Goal: Check status: Check status

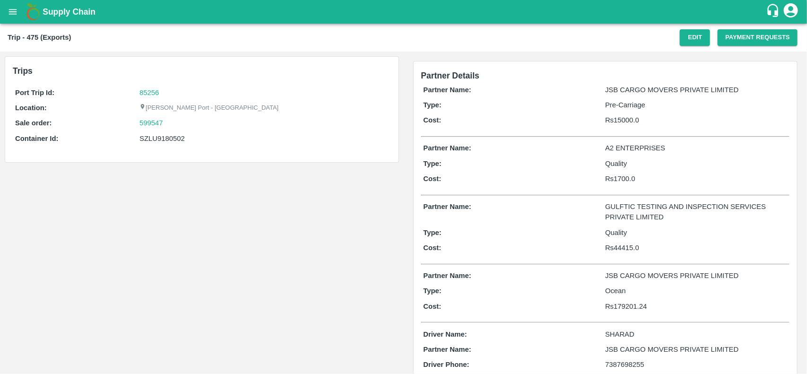
click at [138, 90] on p "Port Trip Id:" at bounding box center [77, 93] width 124 height 10
click at [148, 91] on link "85256" at bounding box center [149, 93] width 19 height 8
click at [173, 119] on div "599547" at bounding box center [264, 123] width 249 height 10
copy link "599547"
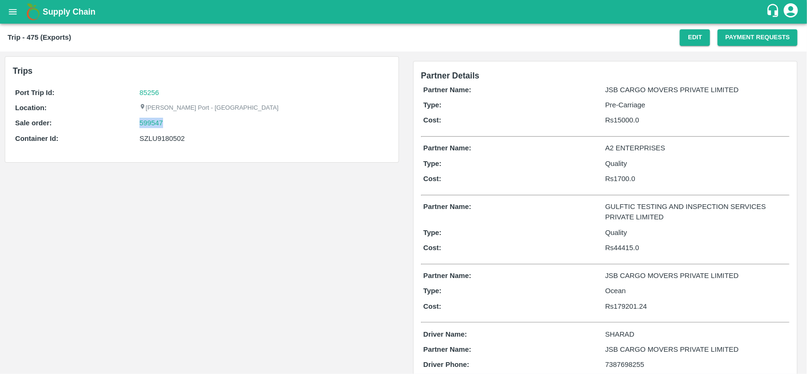
click at [173, 119] on div "599547" at bounding box center [264, 123] width 249 height 10
click at [158, 119] on link "599547" at bounding box center [152, 123] width 24 height 10
click at [155, 134] on div "SZLU9180502" at bounding box center [264, 138] width 249 height 10
copy div "SZLU9180502"
click at [155, 134] on div "SZLU9180502" at bounding box center [264, 138] width 249 height 10
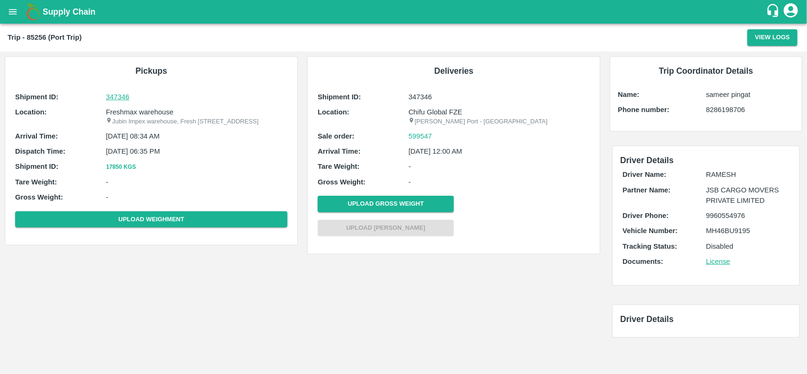
click at [223, 101] on p "347346" at bounding box center [197, 97] width 182 height 10
click at [138, 116] on p "Freshmax warehouse" at bounding box center [197, 112] width 182 height 10
copy p "Freshmax warehouse"
click at [138, 116] on p "Freshmax warehouse" at bounding box center [197, 112] width 182 height 10
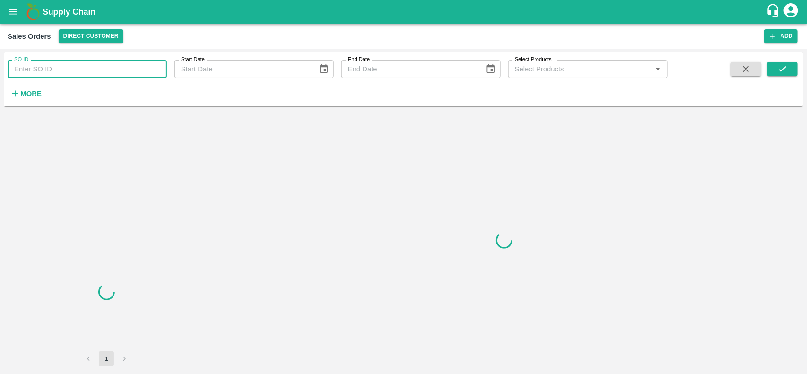
click at [105, 68] on input "SO ID" at bounding box center [87, 69] width 159 height 18
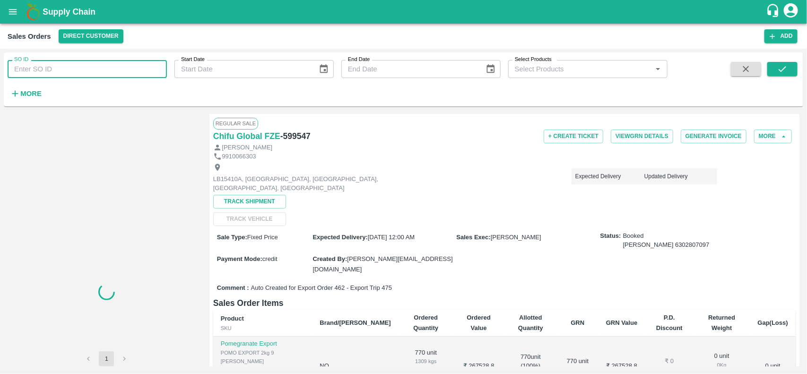
paste input "599547"
click at [105, 68] on input "599547" at bounding box center [87, 69] width 159 height 18
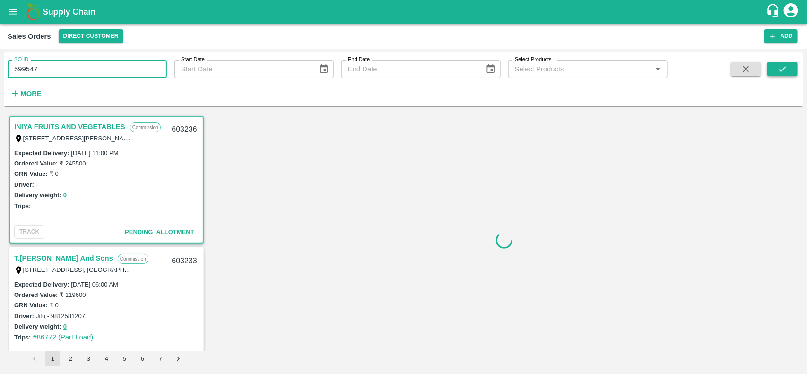
type input "599547"
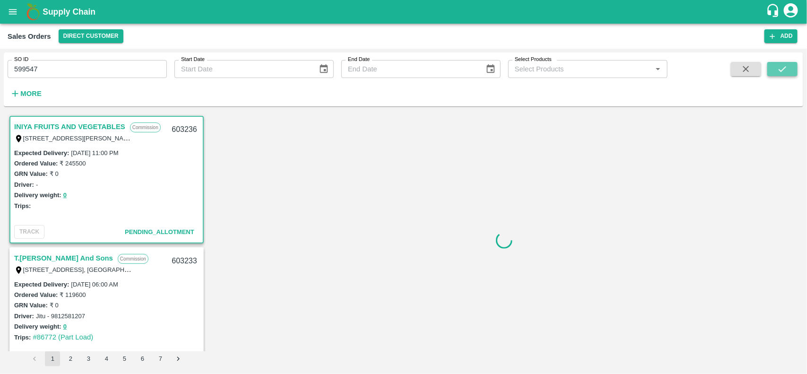
click at [781, 64] on icon "submit" at bounding box center [783, 69] width 10 height 10
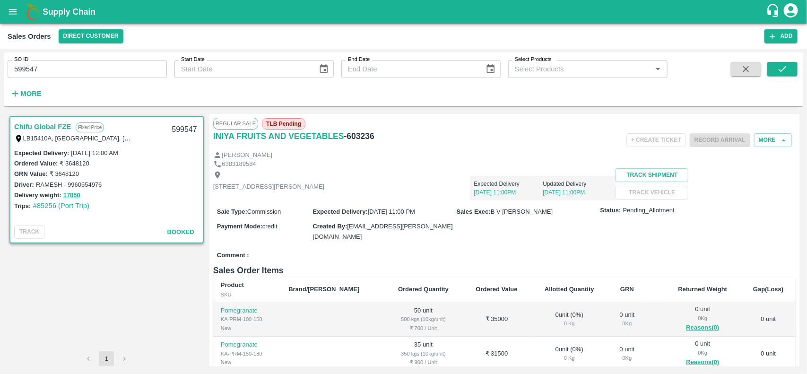
click at [88, 74] on input "599547" at bounding box center [87, 69] width 159 height 18
click at [776, 69] on button "submit" at bounding box center [783, 69] width 30 height 14
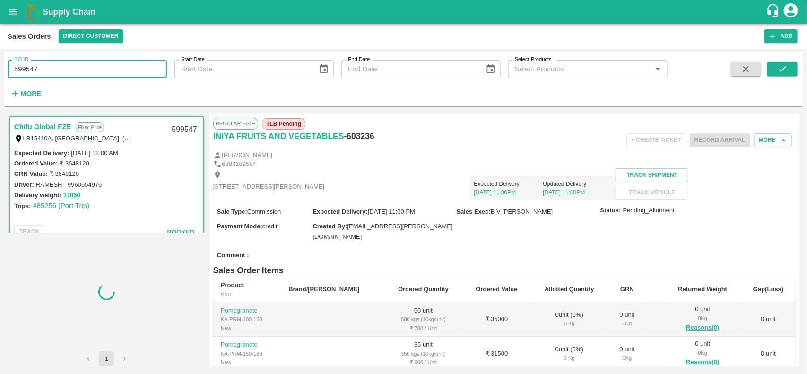
click at [79, 71] on input "599547" at bounding box center [87, 69] width 159 height 18
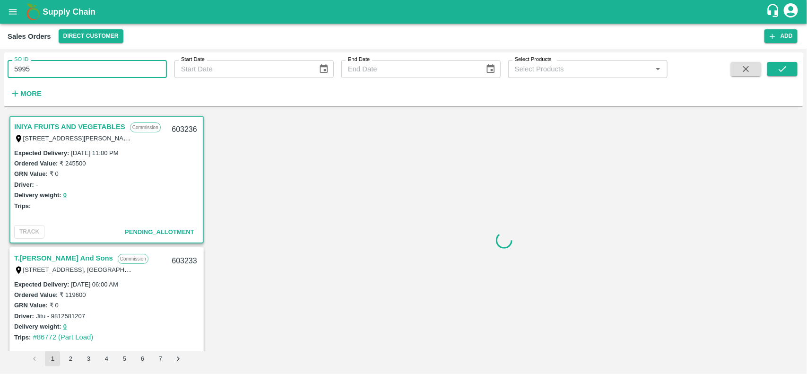
scroll to position [2, 0]
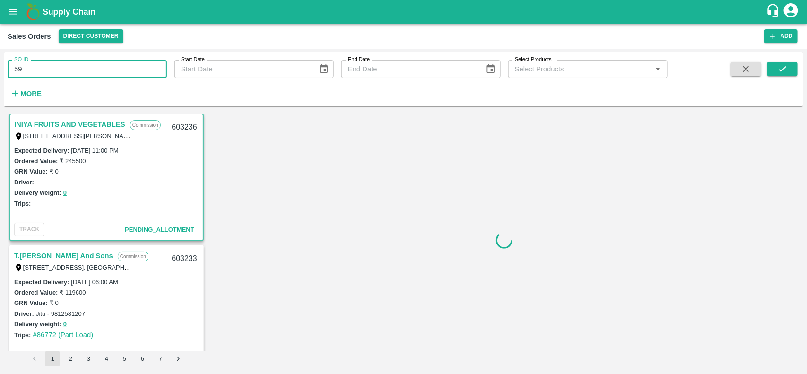
type input "5"
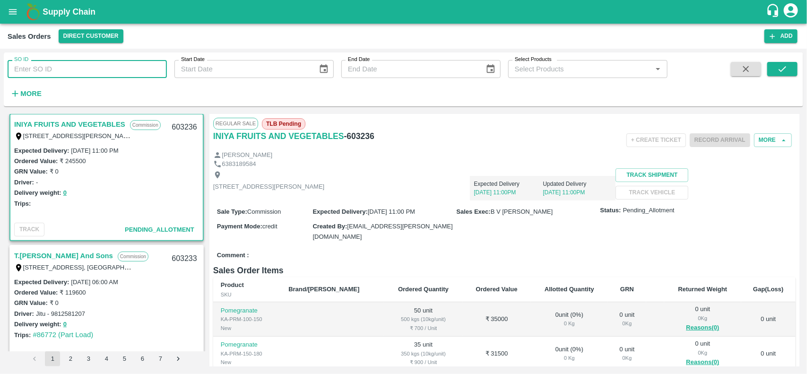
type input "599547"
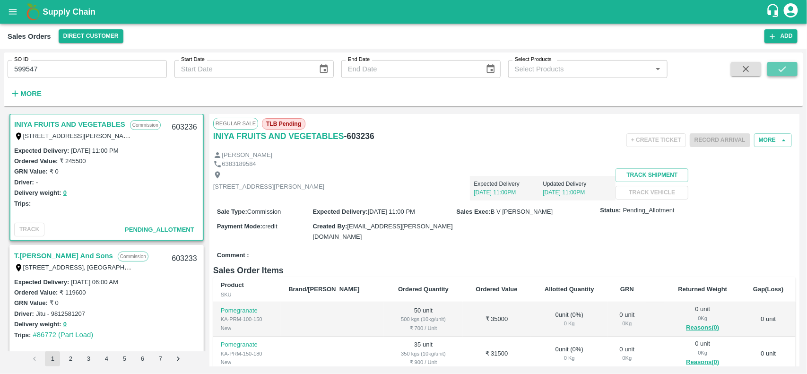
click at [786, 67] on icon "submit" at bounding box center [783, 69] width 8 height 6
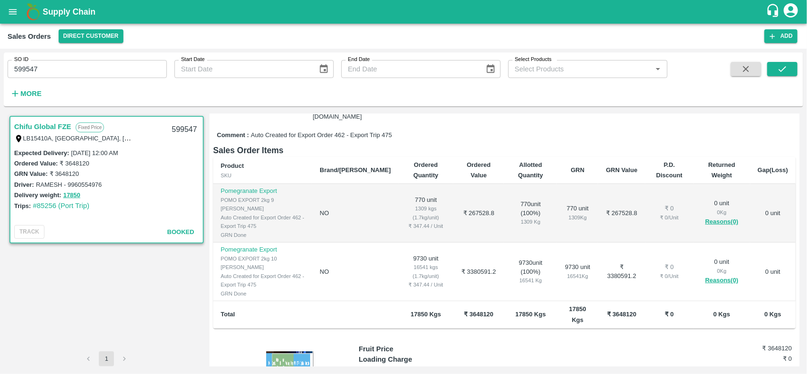
scroll to position [157, 0]
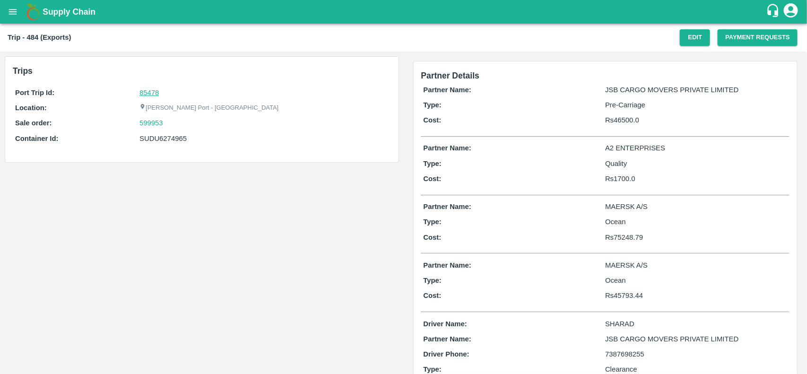
click at [154, 92] on link "85478" at bounding box center [149, 93] width 19 height 8
click at [166, 120] on div "599953" at bounding box center [264, 123] width 249 height 10
copy link "599953"
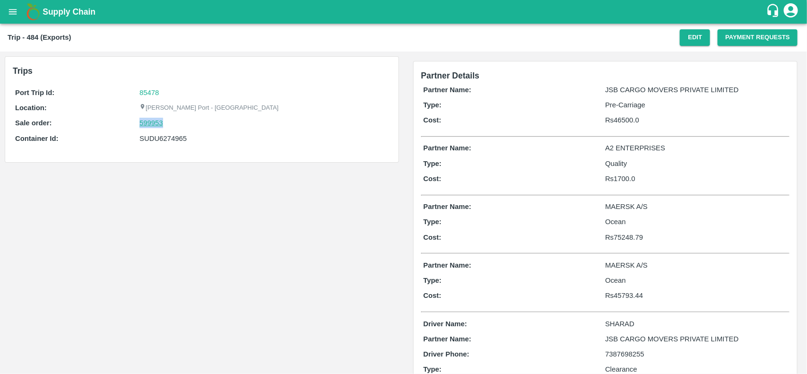
drag, startPoint x: 166, startPoint y: 120, endPoint x: 155, endPoint y: 118, distance: 11.0
click at [155, 118] on div "599953" at bounding box center [264, 123] width 249 height 10
click at [155, 118] on link "599953" at bounding box center [152, 123] width 24 height 10
click at [180, 140] on div "SUDU6274965" at bounding box center [264, 138] width 249 height 10
copy div "SUDU6274965"
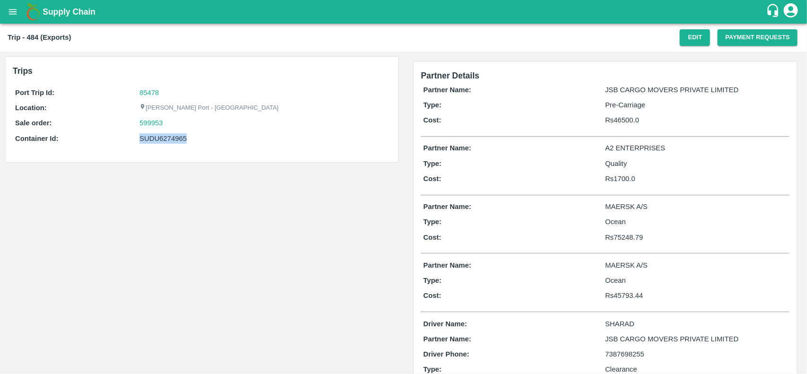
click at [180, 140] on div "SUDU6274965" at bounding box center [264, 138] width 249 height 10
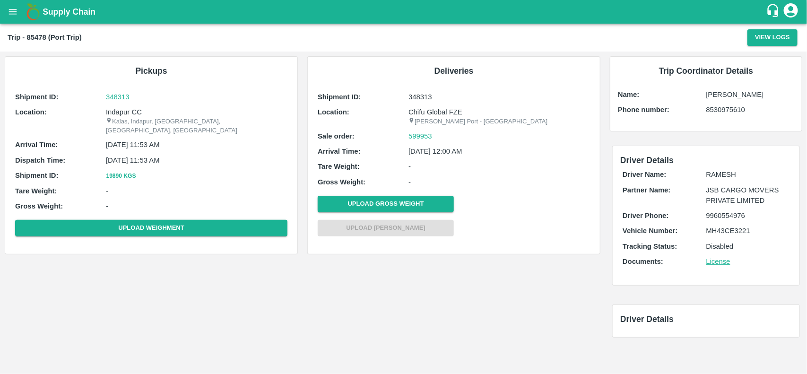
click at [146, 105] on div "Shipment ID: 348313 Location: Indapur [PERSON_NAME][GEOGRAPHIC_DATA], [GEOGRAPH…" at bounding box center [151, 165] width 277 height 153
copy p "Indapur CC"
click at [146, 105] on div "Shipment ID: 348313 Location: Indapur CC Kalas, Indapur, Pune, Maharashtra, Ind…" at bounding box center [151, 165] width 277 height 153
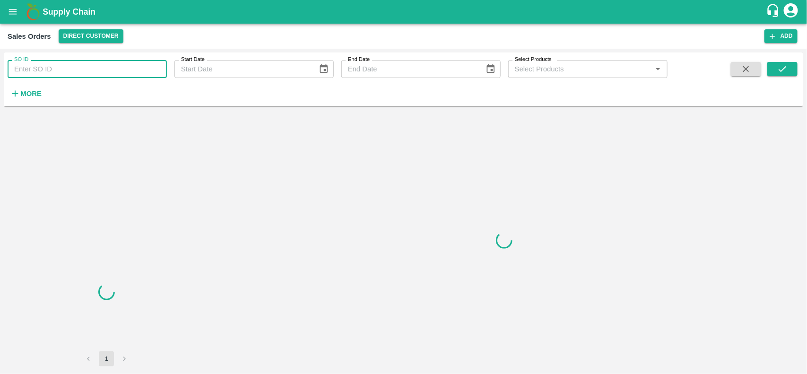
click at [100, 68] on input "SO ID" at bounding box center [87, 69] width 159 height 18
paste input "599953"
click at [100, 68] on input "599953" at bounding box center [87, 69] width 159 height 18
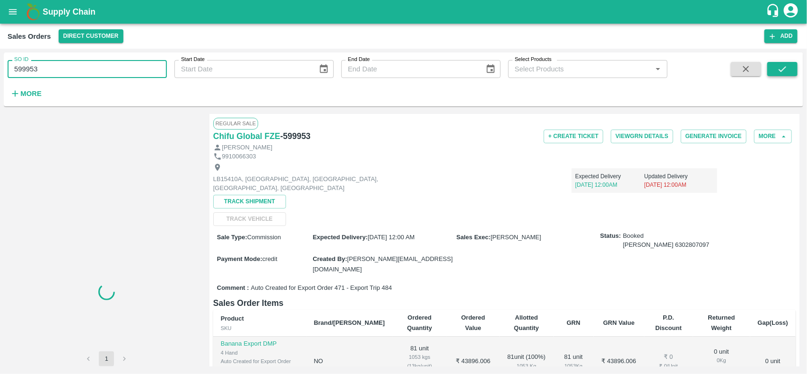
type input "599953"
click at [774, 63] on button "submit" at bounding box center [783, 69] width 30 height 14
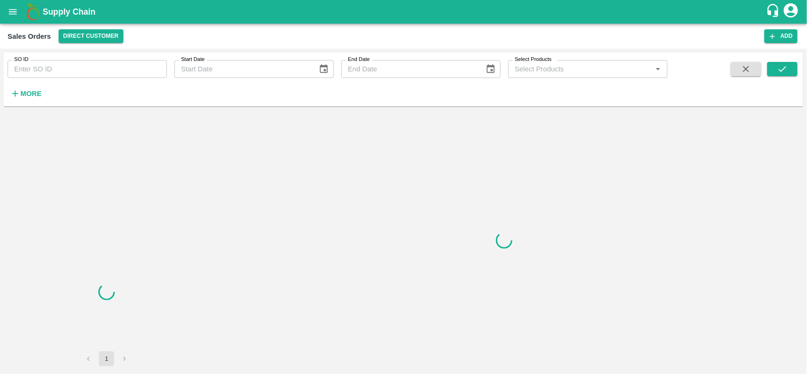
click at [90, 74] on input "SO ID" at bounding box center [87, 69] width 159 height 18
paste input "599953"
click at [90, 74] on input "SO ID" at bounding box center [87, 69] width 159 height 18
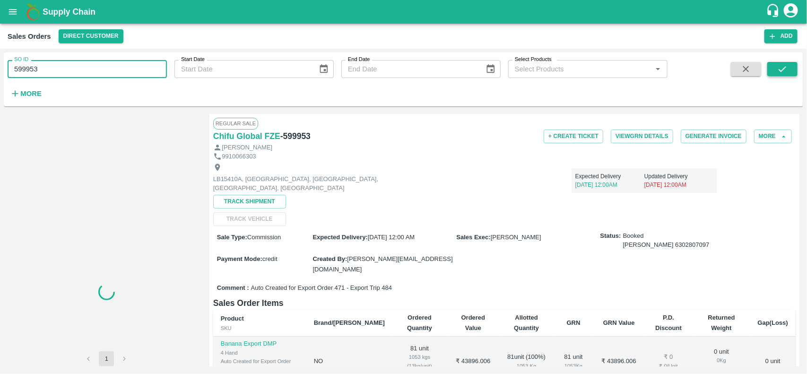
type input "599953"
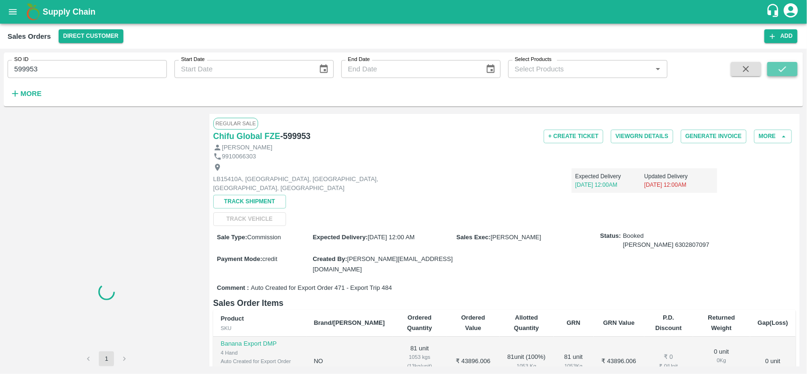
click at [786, 73] on icon "submit" at bounding box center [783, 69] width 10 height 10
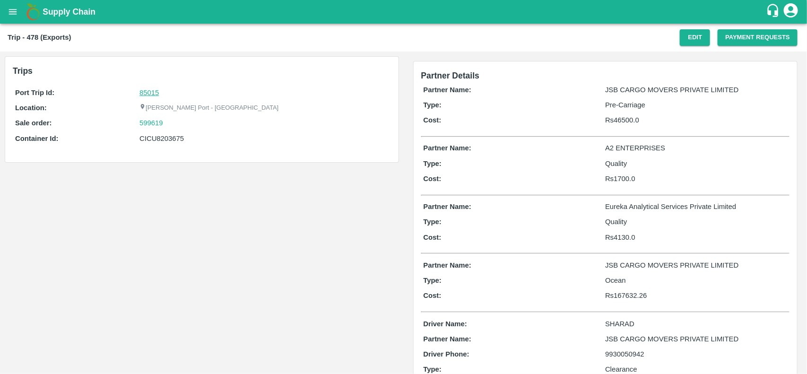
click at [154, 89] on link "85015" at bounding box center [149, 93] width 19 height 8
click at [178, 121] on div "599619" at bounding box center [264, 123] width 249 height 10
copy link
click at [178, 121] on div "599619" at bounding box center [264, 123] width 249 height 10
copy link "599619"
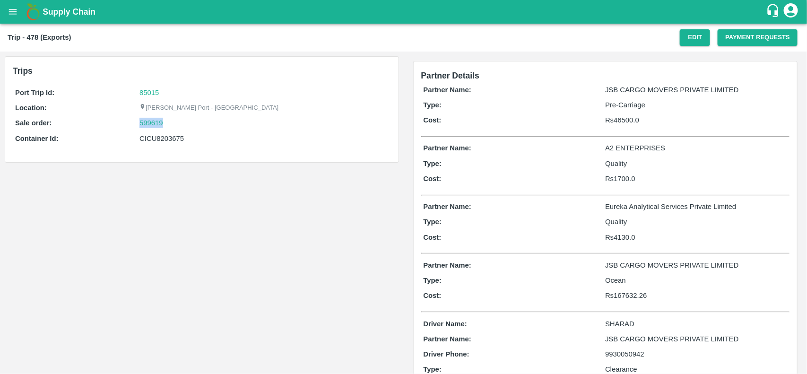
click at [178, 121] on div "599619" at bounding box center [264, 123] width 249 height 10
click at [143, 125] on link "599619" at bounding box center [152, 123] width 24 height 10
click at [164, 135] on div "CICU8203675" at bounding box center [264, 138] width 249 height 10
copy div "CICU8203675"
click at [164, 135] on div "CICU8203675" at bounding box center [264, 138] width 249 height 10
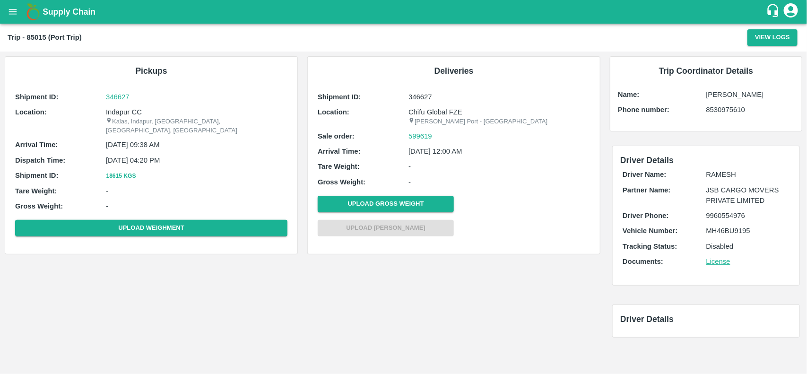
click at [115, 105] on div "Shipment ID: 346627 Location: Indapur [PERSON_NAME][GEOGRAPHIC_DATA], [GEOGRAPH…" at bounding box center [151, 165] width 277 height 153
copy p "Indapur"
copy p "Indapur CC"
click at [115, 105] on div "Shipment ID: 346627 Location: Indapur CC Kalas, Indapur, Pune, Maharashtra, Ind…" at bounding box center [151, 165] width 277 height 153
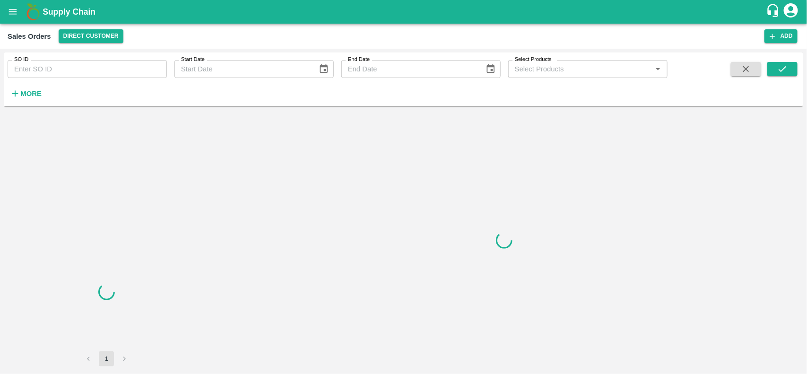
click at [88, 71] on input "SO ID" at bounding box center [87, 69] width 159 height 18
paste input "599619"
click at [88, 71] on input "599619" at bounding box center [87, 69] width 159 height 18
type input "599619"
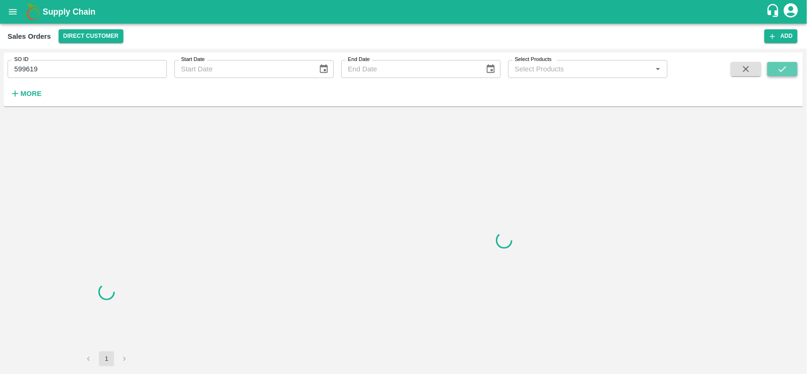
click at [780, 65] on icon "submit" at bounding box center [783, 69] width 10 height 10
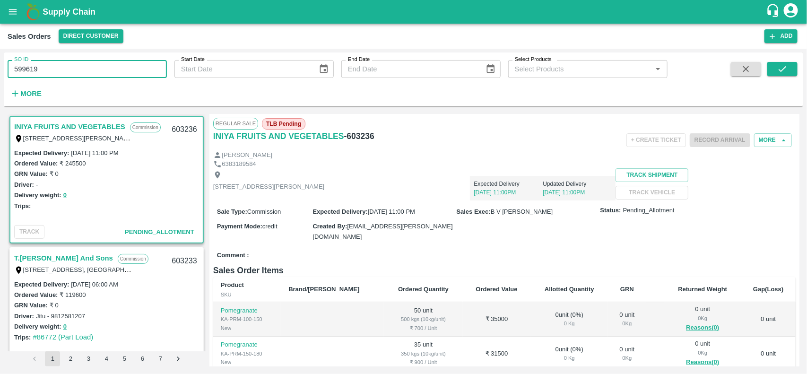
click at [140, 63] on input "599619" at bounding box center [87, 69] width 159 height 18
type input "5"
paste input "text"
type input "599619"
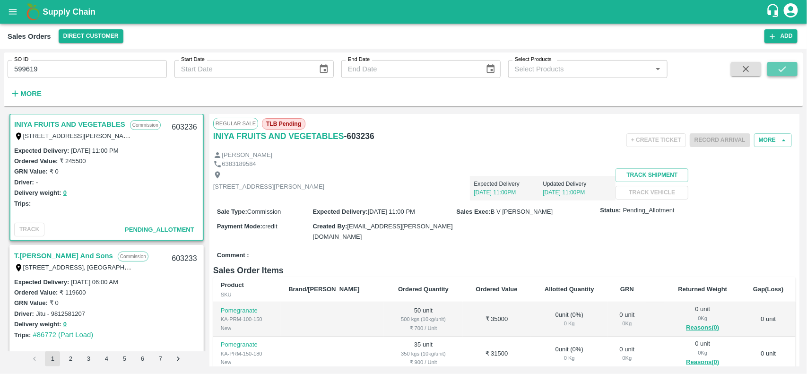
click at [770, 74] on button "submit" at bounding box center [783, 69] width 30 height 14
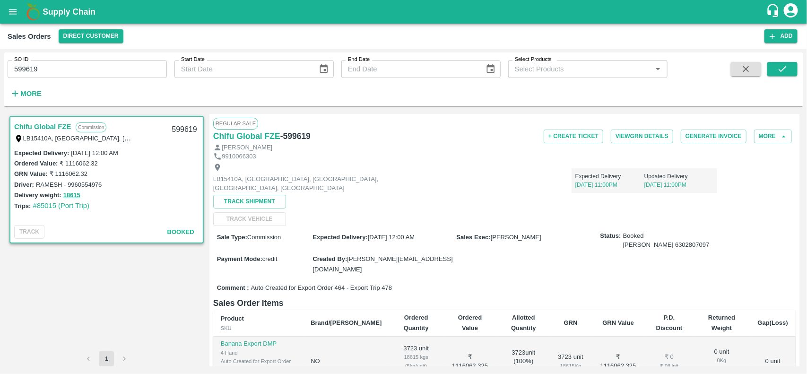
scroll to position [148, 0]
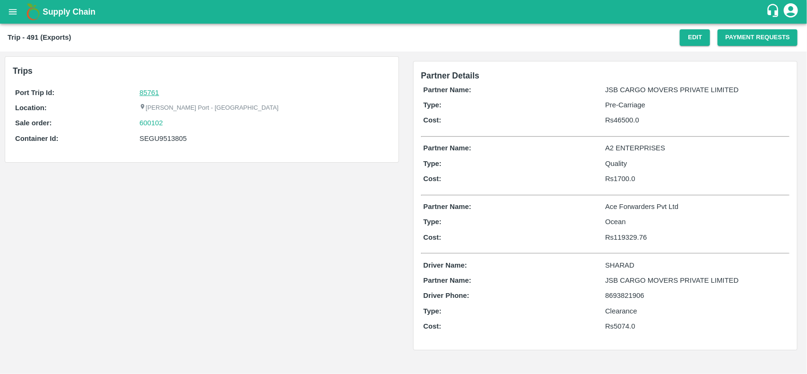
click at [147, 95] on link "85761" at bounding box center [149, 93] width 19 height 8
click at [168, 122] on div "600102" at bounding box center [264, 123] width 249 height 10
copy link "600102"
click at [168, 122] on div "600102" at bounding box center [264, 123] width 249 height 10
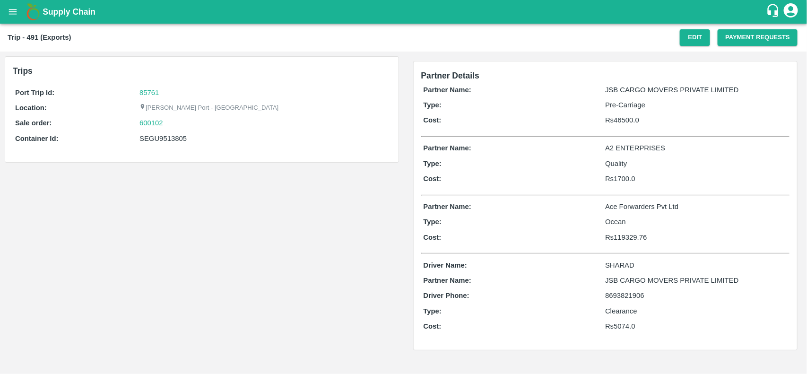
click at [128, 124] on p "Sale order:" at bounding box center [77, 123] width 124 height 10
click at [149, 120] on link "600102" at bounding box center [152, 123] width 24 height 10
click at [168, 122] on div "600102" at bounding box center [264, 123] width 249 height 10
copy link "600102"
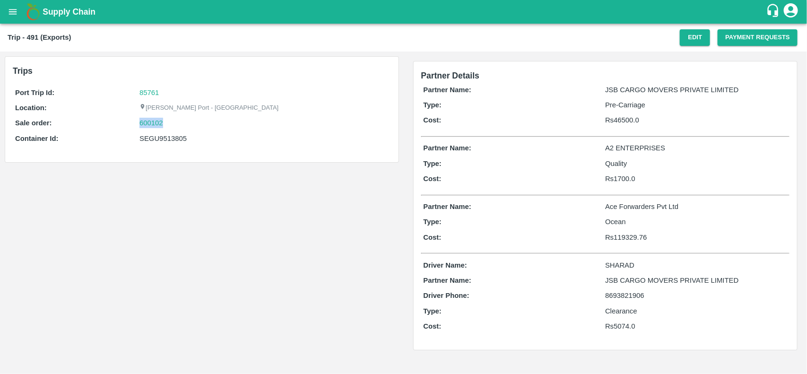
click at [168, 122] on div "600102" at bounding box center [264, 123] width 249 height 10
click at [157, 141] on div "SEGU9513805" at bounding box center [264, 138] width 249 height 10
copy div "SEGU9513805"
click at [157, 141] on div "SEGU9513805" at bounding box center [264, 138] width 249 height 10
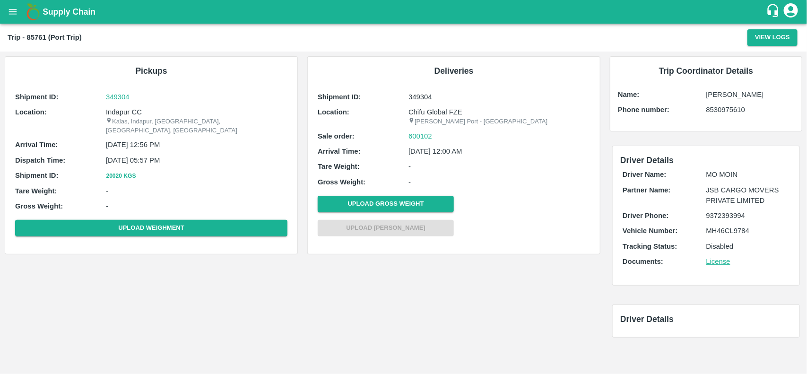
click at [116, 107] on p "Indapur CC" at bounding box center [197, 112] width 182 height 10
copy p "Indapur CC"
click at [116, 107] on p "Indapur CC" at bounding box center [197, 112] width 182 height 10
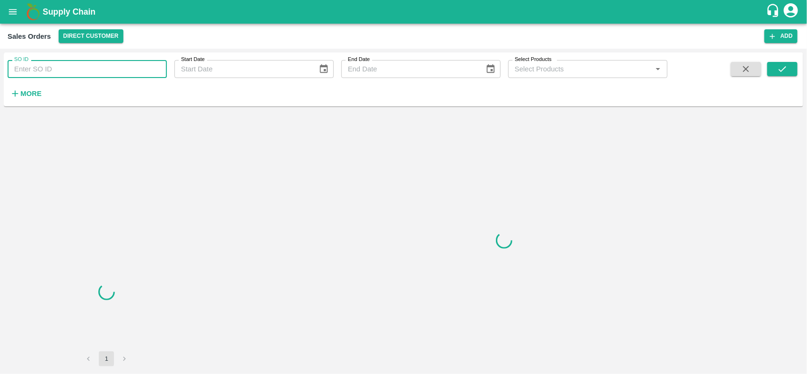
click at [85, 64] on input "SO ID" at bounding box center [87, 69] width 159 height 18
paste input "600102"
click at [85, 64] on input "SO ID" at bounding box center [87, 69] width 159 height 18
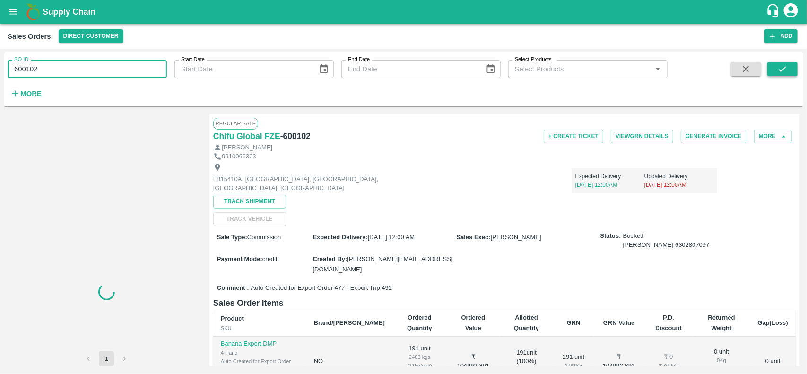
type input "600102"
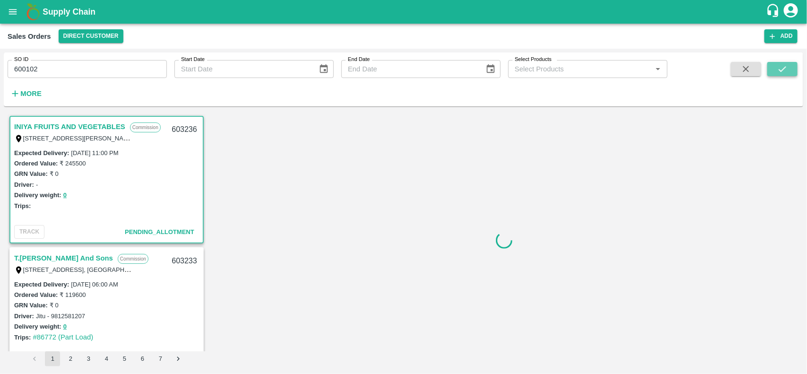
click at [778, 74] on icon "submit" at bounding box center [783, 69] width 10 height 10
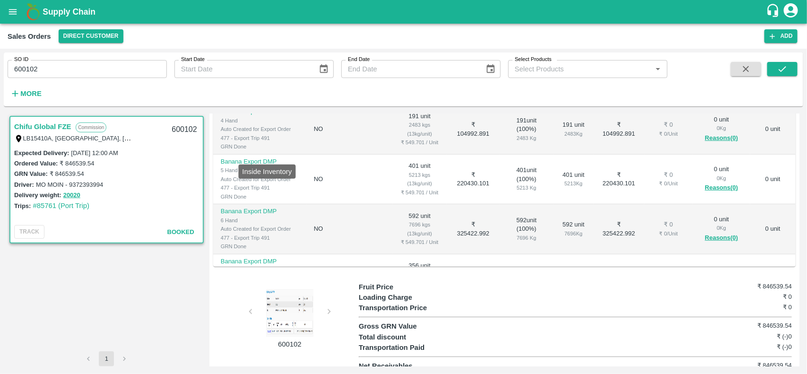
scroll to position [232, 0]
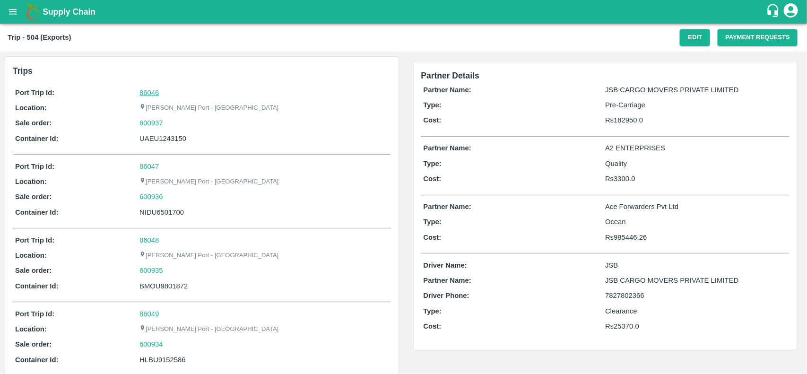
click at [147, 93] on link "86046" at bounding box center [149, 93] width 19 height 8
click at [166, 123] on div "600937" at bounding box center [264, 123] width 249 height 10
copy link
click at [166, 123] on div "600937" at bounding box center [264, 123] width 249 height 10
click at [169, 119] on div "600937" at bounding box center [264, 123] width 249 height 10
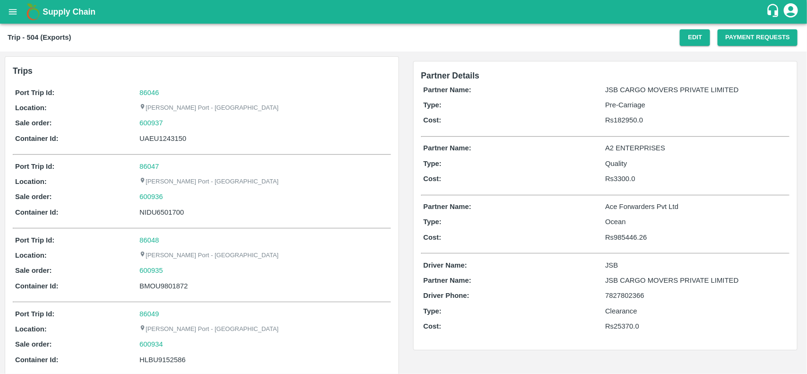
click at [169, 119] on div "600937" at bounding box center [264, 123] width 249 height 10
click at [150, 122] on link "600937" at bounding box center [152, 123] width 24 height 10
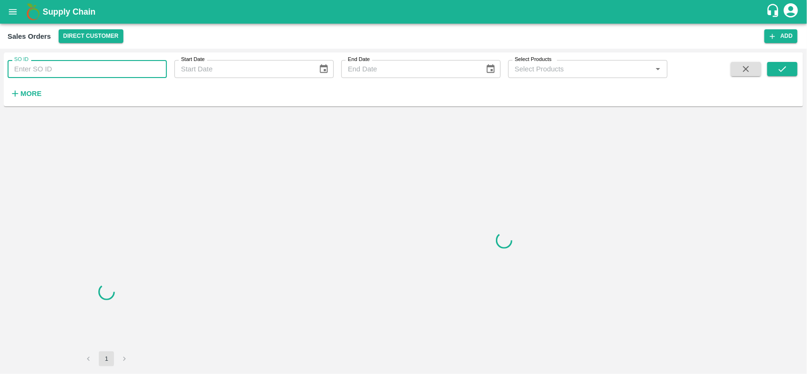
click at [79, 67] on input "SO ID" at bounding box center [87, 69] width 159 height 18
paste input "600937"
click at [79, 67] on input "600937" at bounding box center [87, 69] width 159 height 18
type input "600937"
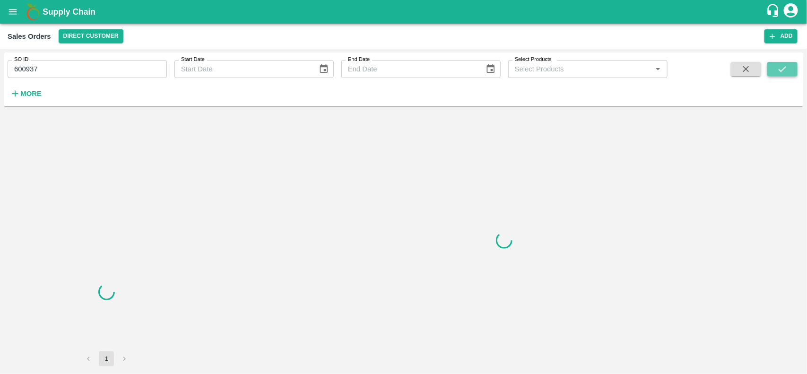
click at [791, 71] on button "submit" at bounding box center [783, 69] width 30 height 14
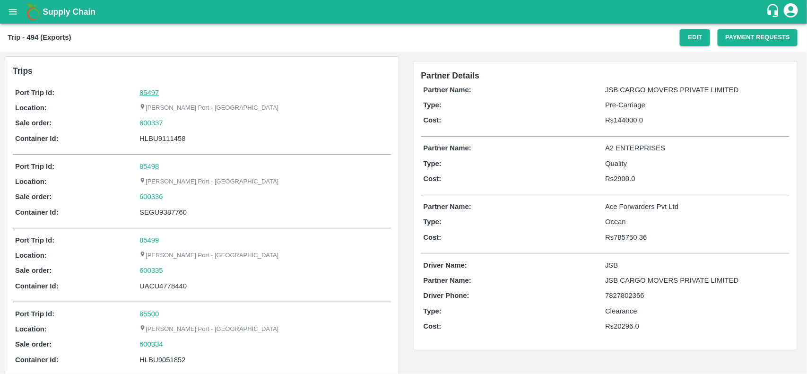
click at [147, 89] on link "85497" at bounding box center [149, 93] width 19 height 8
click at [172, 122] on div "600337" at bounding box center [264, 123] width 249 height 10
copy link
click at [172, 122] on div "600337" at bounding box center [264, 123] width 249 height 10
copy link "600337"
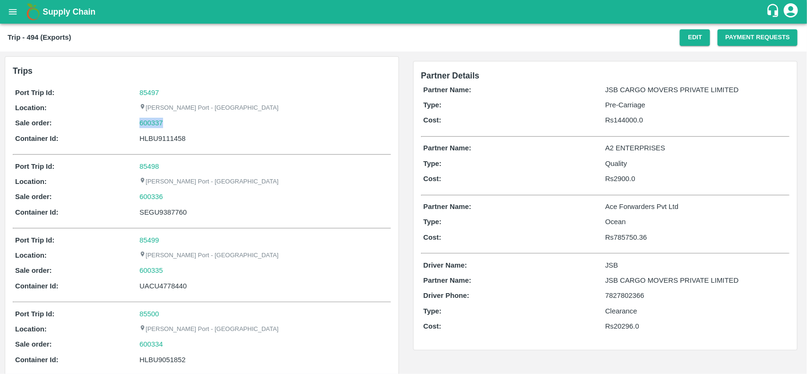
click at [172, 122] on div "600337" at bounding box center [264, 123] width 249 height 10
click at [154, 124] on link "600337" at bounding box center [152, 123] width 24 height 10
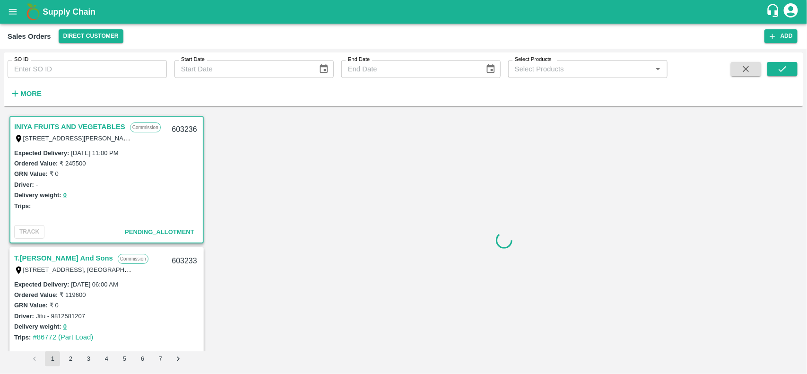
click at [77, 83] on div "SO ID SO ID Start Date Start Date End Date End Date Select Products Select Prod…" at bounding box center [334, 77] width 668 height 49
drag, startPoint x: 77, startPoint y: 83, endPoint x: 65, endPoint y: 70, distance: 17.8
click at [65, 70] on div "SO ID SO ID Start Date Start Date End Date End Date Select Products Select Prod…" at bounding box center [334, 77] width 668 height 49
click at [65, 70] on input "SO ID" at bounding box center [87, 69] width 159 height 18
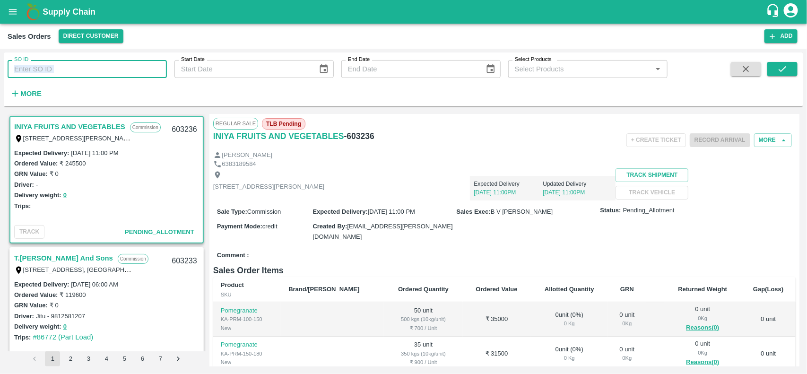
click at [65, 70] on input "SO ID" at bounding box center [87, 69] width 159 height 18
paste input "600337"
click at [65, 70] on input "600337" at bounding box center [87, 69] width 159 height 18
type input "600337"
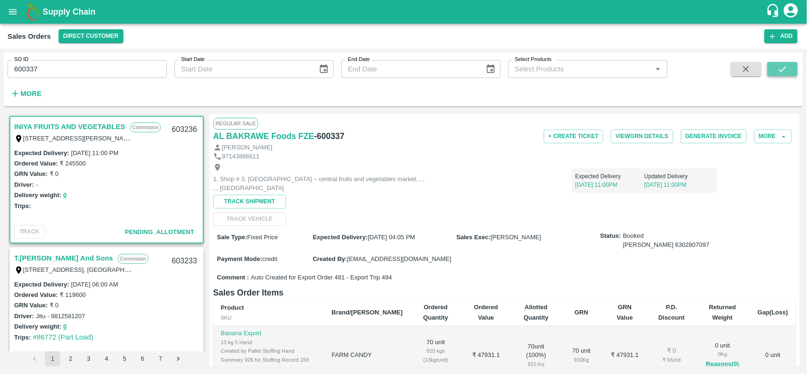
click at [781, 65] on icon "submit" at bounding box center [783, 69] width 10 height 10
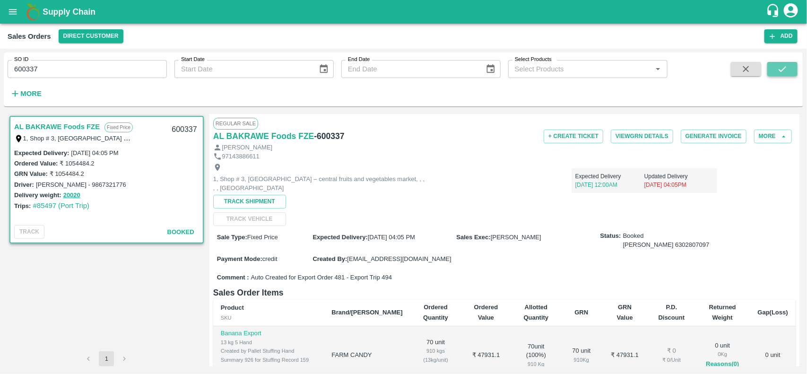
click at [787, 73] on icon "submit" at bounding box center [783, 69] width 10 height 10
